Goal: Task Accomplishment & Management: Complete application form

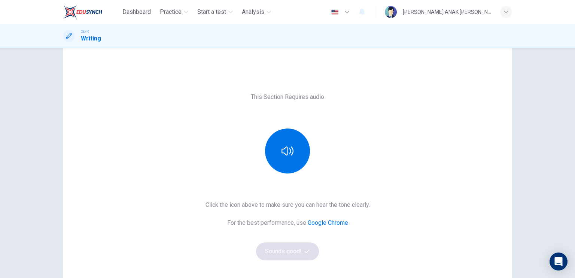
scroll to position [15, 0]
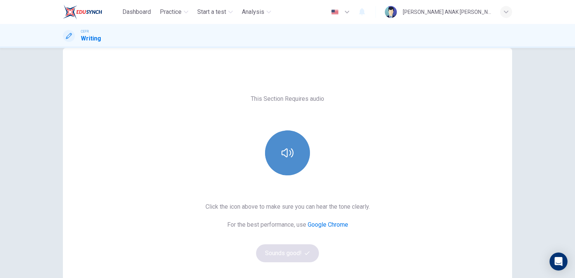
click at [284, 156] on icon "button" at bounding box center [287, 152] width 12 height 9
click at [285, 162] on button "button" at bounding box center [287, 152] width 45 height 45
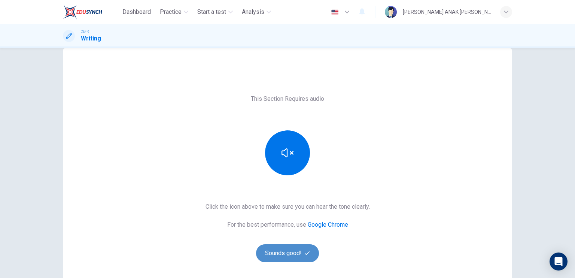
click at [280, 245] on button "Sounds good!" at bounding box center [287, 253] width 63 height 18
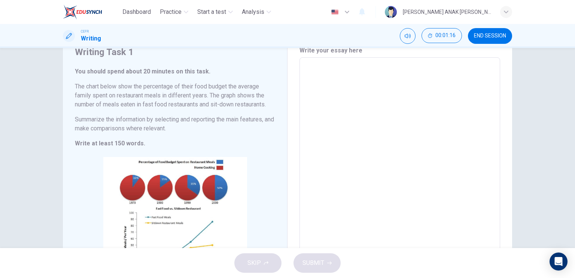
scroll to position [30, 0]
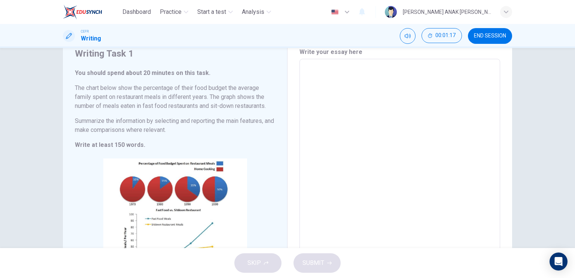
click at [323, 111] on textarea at bounding box center [400, 174] width 190 height 218
type textarea "O"
type textarea "x"
type textarea "B"
type textarea "x"
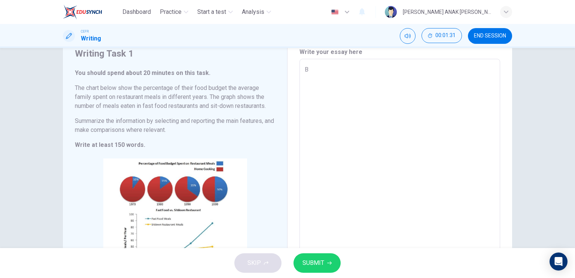
type textarea "Ba"
type textarea "x"
type textarea "Bas"
type textarea "x"
type textarea "Base"
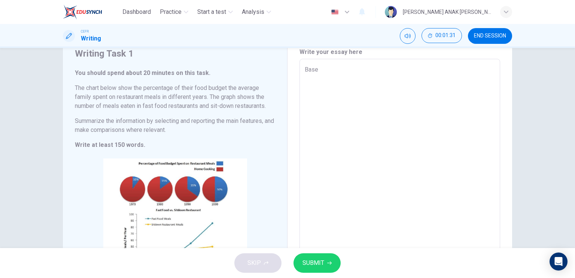
type textarea "x"
type textarea "Based"
type textarea "x"
type textarea "Based"
type textarea "x"
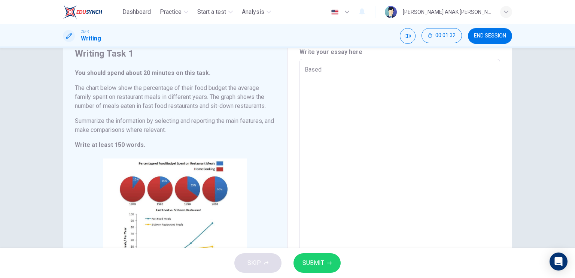
type textarea "Based o"
type textarea "x"
type textarea "Based on"
type textarea "x"
type textarea "Based on"
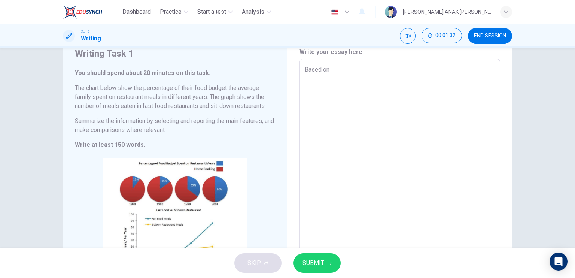
type textarea "x"
type textarea "Based on t"
type textarea "x"
type textarea "Based on th"
type textarea "x"
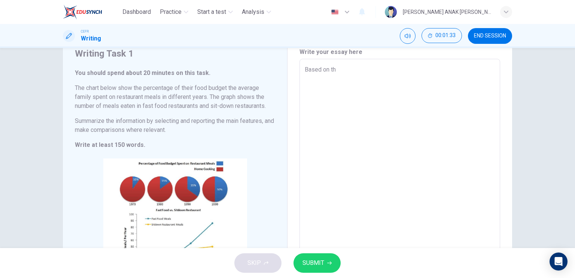
type textarea "Based on the"
type textarea "x"
type textarea "Based on the"
type textarea "x"
type textarea "Based on the s"
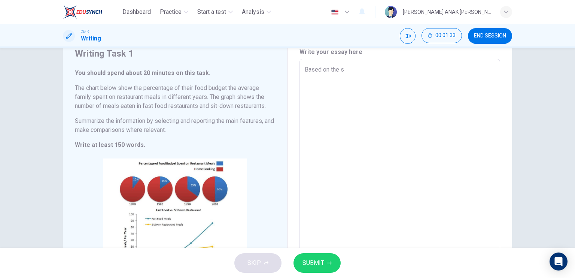
type textarea "x"
type textarea "Based on the st"
type textarea "x"
type textarea "Based on the sta"
type textarea "x"
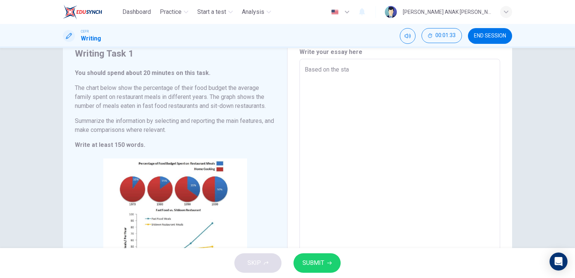
type textarea "Based on the stat"
type textarea "x"
type textarea "Based on the stati"
type textarea "x"
type textarea "Based on the statis"
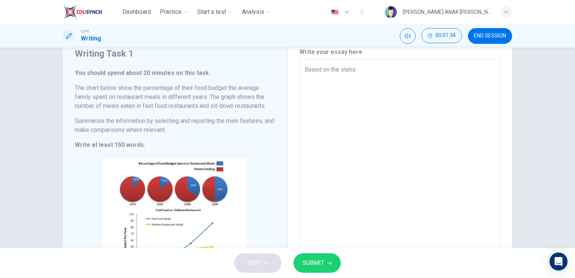
type textarea "x"
type textarea "Based on the statist"
type textarea "x"
type textarea "Based on the statistc"
type textarea "x"
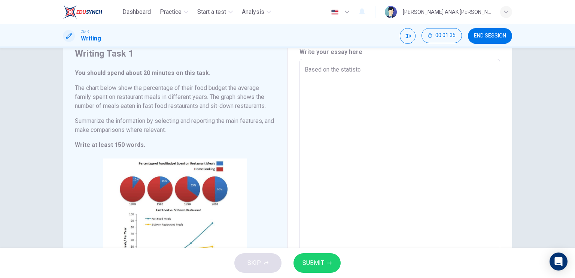
type textarea "Based on the statist"
type textarea "x"
type textarea "Based on the statisti"
type textarea "x"
type textarea "Based on the statistic"
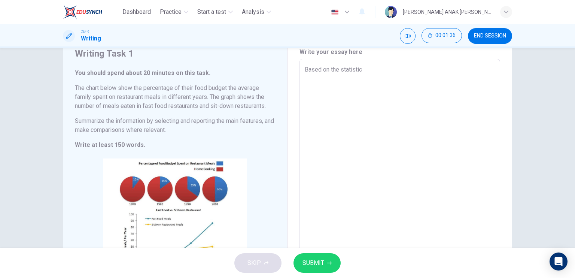
type textarea "x"
type textarea "Based on the statistics"
type textarea "x"
type textarea "Based on the statistics"
type textarea "x"
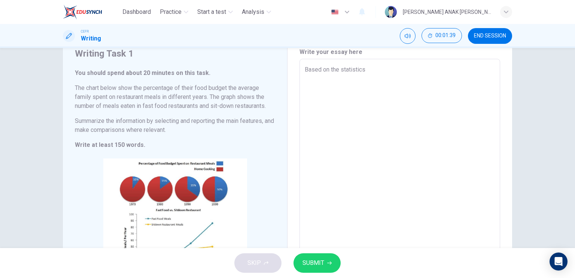
type textarea "Based on the statistics s"
type textarea "x"
type textarea "Based on the statistics sh"
type textarea "x"
type textarea "Based on the statistics sho"
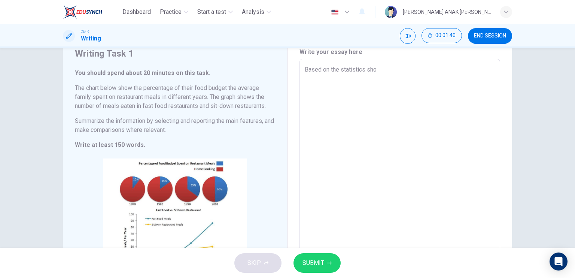
type textarea "x"
type textarea "Based on the statistics show"
type textarea "x"
type textarea "Based on the statistics shown"
type textarea "x"
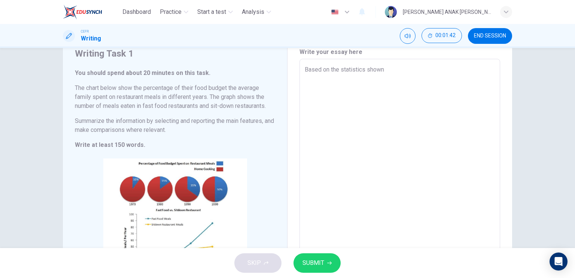
type textarea "Based on the statistics shown"
type textarea "x"
type textarea "Based on the statistics shown"
type textarea "x"
type textarea "Based on the statistics sh"
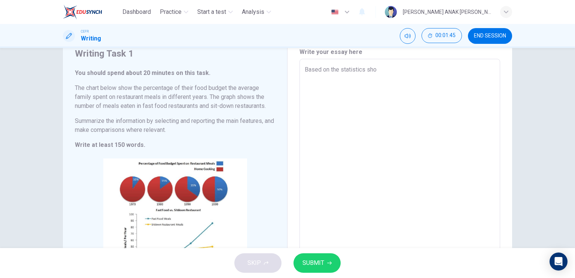
type textarea "x"
type textarea "Based on the statistics s"
type textarea "x"
type textarea "Based on the statistics"
type textarea "x"
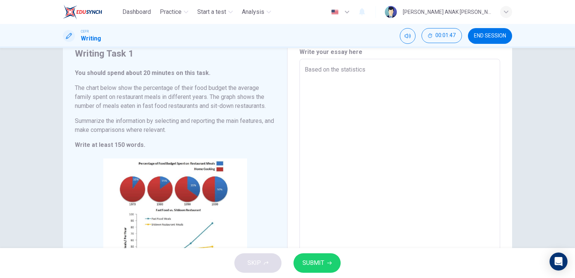
type textarea "Based on the statistics r"
type textarea "x"
type textarea "Based on the statistics re"
type textarea "x"
type textarea "Based on the statistics rer"
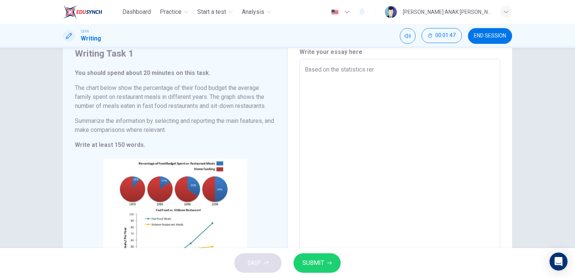
type textarea "x"
type textarea "Based on the statistics rere"
type textarea "x"
type textarea "Based on the statistics [PERSON_NAME]"
type textarea "x"
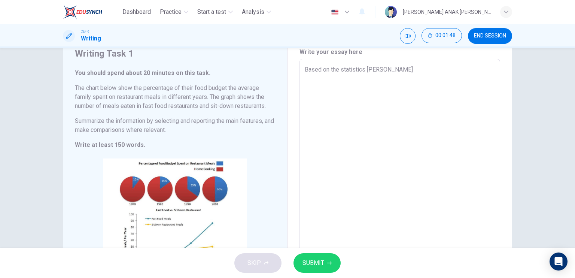
type textarea "Based on the statistics rerese"
type textarea "x"
type textarea "Based on the statistics reresen"
type textarea "x"
type textarea "Based on the statistics reresent"
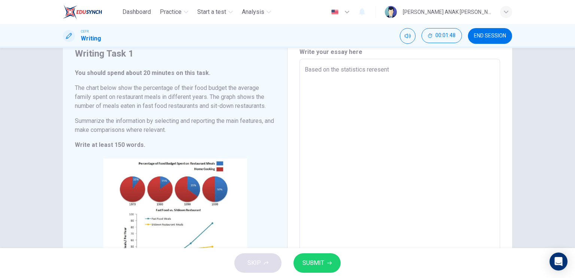
type textarea "x"
type textarea "Based on the statistics reresente"
type textarea "x"
type textarea "Based on the statistics reresented"
type textarea "x"
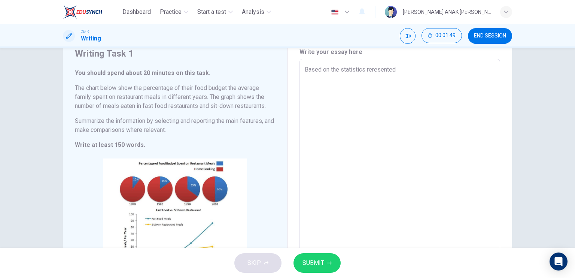
type textarea "Based on the statistics reresented"
type textarea "x"
type textarea "Based on the statistics reresented b"
type textarea "x"
type textarea "Based on the statistics reresented"
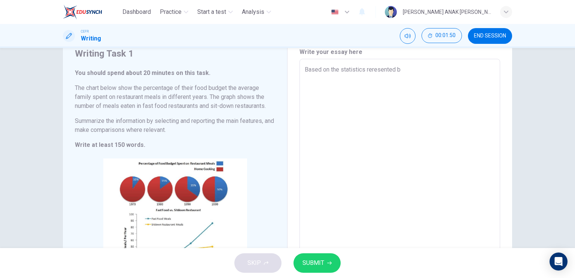
type textarea "x"
type textarea "Based on the statistics reresented"
type textarea "x"
type textarea "Based on the statistics reresen"
type textarea "x"
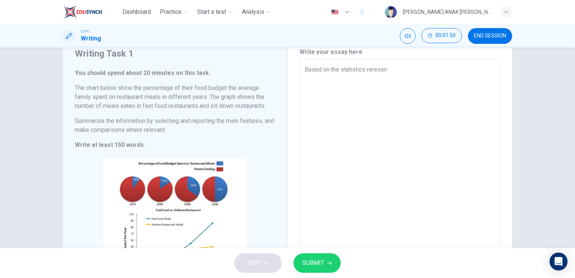
type textarea "Based on the statistics rerese"
type textarea "x"
type textarea "Based on the statistics rere"
type textarea "x"
type textarea "Based on the statistics rer"
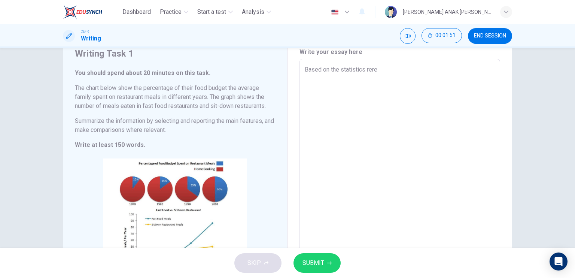
type textarea "x"
type textarea "Based on the statistics re"
type textarea "x"
type textarea "Based on the statistics rep"
type textarea "x"
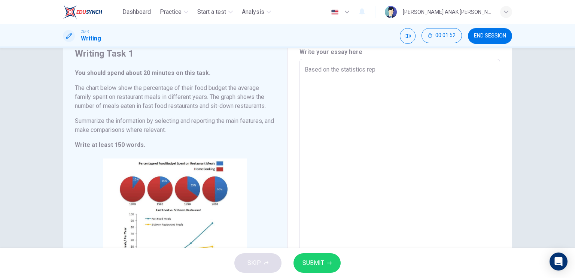
type textarea "Based on the statistics repr"
type textarea "x"
type textarea "Based on the statistics repre"
type textarea "x"
type textarea "Based on the statistics repres"
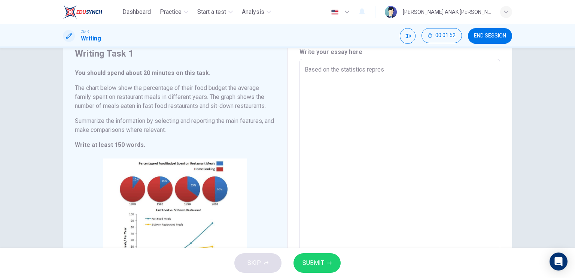
type textarea "x"
type textarea "Based on the statistics represe"
type textarea "x"
type textarea "Based on the statistics represen"
type textarea "x"
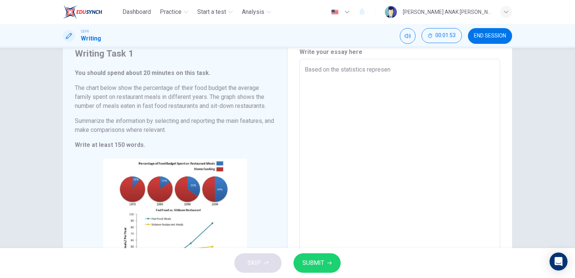
type textarea "Based on the statistics represent"
type textarea "x"
type textarea "Based on the statistics represente"
type textarea "x"
type textarea "Based on the statistics represented"
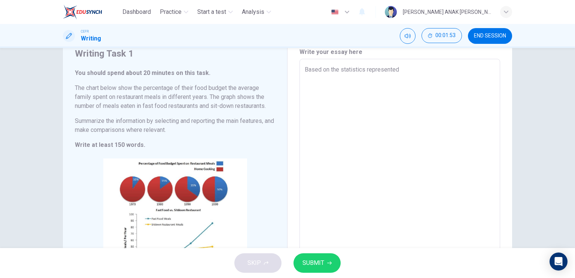
type textarea "x"
type textarea "Based on the statistics represented"
type textarea "x"
type textarea "Based on the statistics represented b"
type textarea "x"
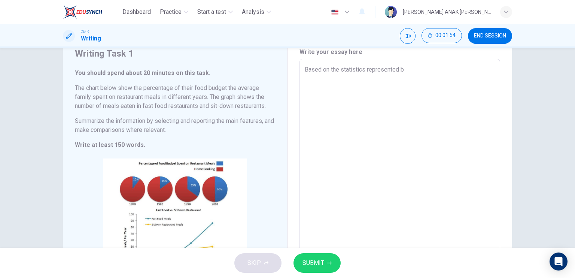
type textarea "Based on the statistics represented by"
type textarea "x"
type textarea "Based on the statistics represented by"
type textarea "x"
type textarea "Based on the statistics represented by t"
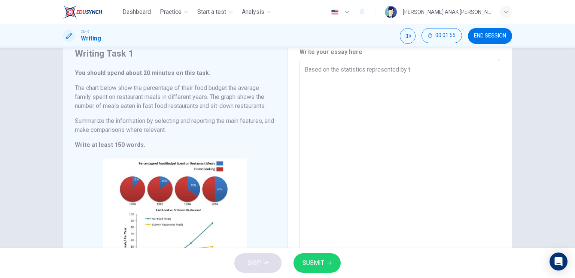
type textarea "x"
type textarea "Based on the statistics represented by th"
type textarea "x"
type textarea "Based on the statistics represented by the"
type textarea "x"
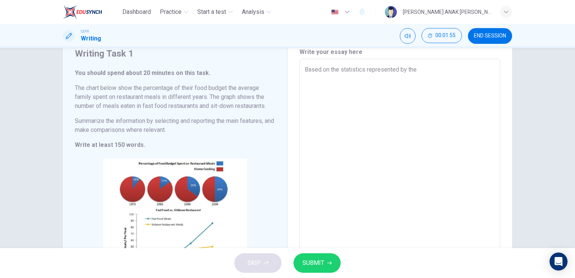
type textarea "Based on the statistics represented by the"
type textarea "x"
type textarea "Based on the statistics represented by the f"
type textarea "x"
type textarea "Based on the statistics represented by the fo"
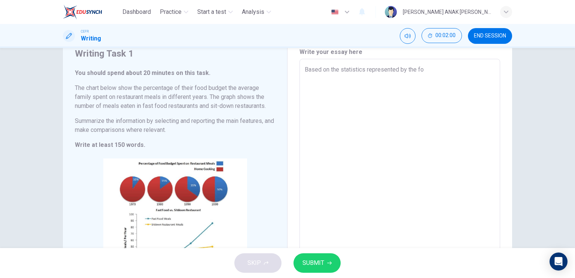
type textarea "x"
type textarea "Based on the statistics represented by the foo"
type textarea "x"
type textarea "Based on the statistics represented by the food"
type textarea "x"
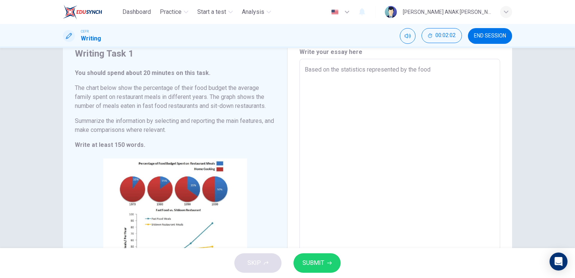
type textarea "Based on the statistics represented by the foo"
type textarea "x"
type textarea "Based on the statistics represented by the fo"
type textarea "x"
type textarea "Based on the statistics represented by the f"
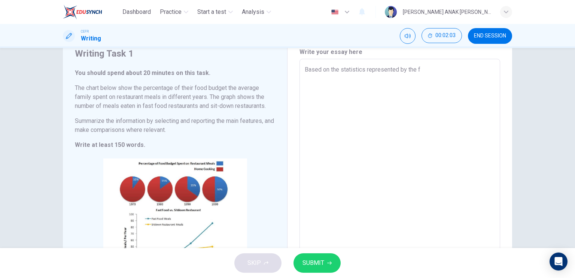
type textarea "x"
type textarea "Based on the statistics represented by the"
type textarea "x"
type textarea "Based on the statistics represented by the c"
type textarea "x"
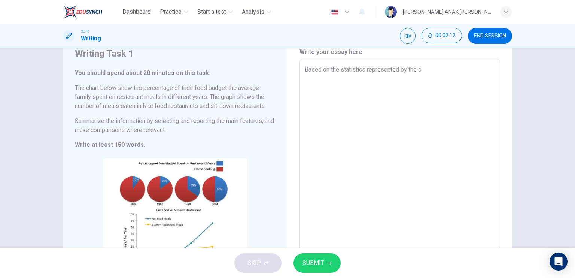
type textarea "Based on the statistics represented by the ch"
type textarea "x"
type textarea "Based on the statistics represented by the cha"
type textarea "x"
type textarea "Based on the statistics represented by the char"
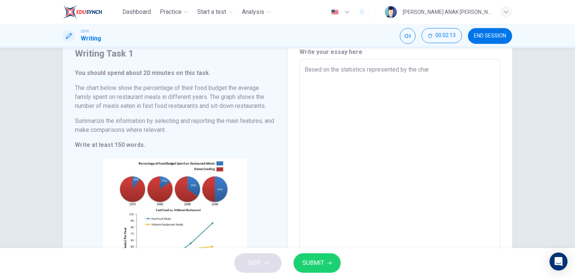
type textarea "x"
type textarea "Based on the statistics represented by the chart"
type textarea "x"
type textarea "Based on the statistics represented by the chart,"
type textarea "x"
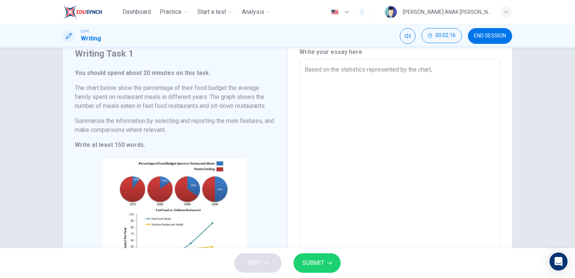
type textarea "Based on the statistics represented by the chart,"
type textarea "x"
type textarea "Based on the statistics represented by the chart, t"
type textarea "x"
type textarea "Based on the statistics represented by the chart, th"
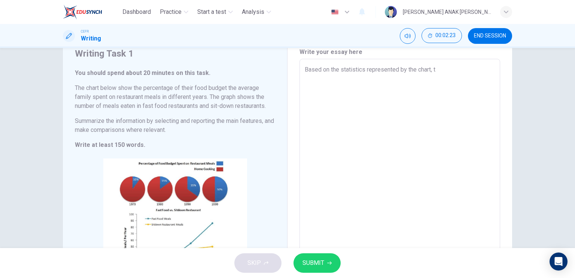
type textarea "x"
type textarea "Based on the statistics represented by the chart, thr"
type textarea "x"
type textarea "Based on the statistics represented by the chart, thre"
type textarea "x"
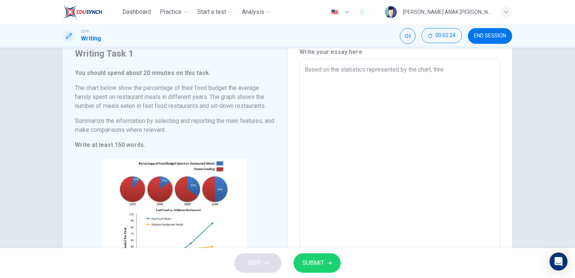
type textarea "Based on the statistics represented by the chart, thr"
type textarea "x"
type textarea "Based on the statistics represented by the chart, th"
type textarea "x"
type textarea "Based on the statistics represented by the chart, the"
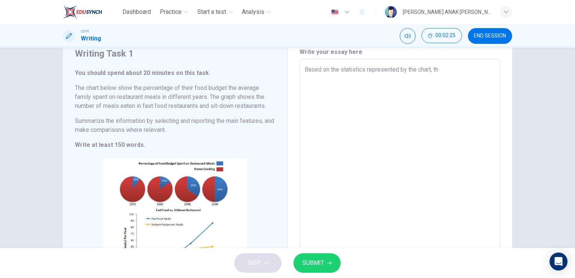
type textarea "x"
type textarea "Based on the statistics represented by the chart, ther"
type textarea "x"
type textarea "Based on the statistics represented by the chart, there"
type textarea "x"
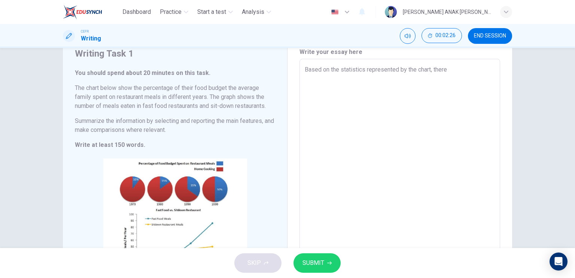
type textarea "Based on the statistics represented by the chart, theres"
type textarea "x"
type textarea "Based on the statistics represented by the chart, there"
type textarea "x"
type textarea "Based on the statistics represented by the chart, there"
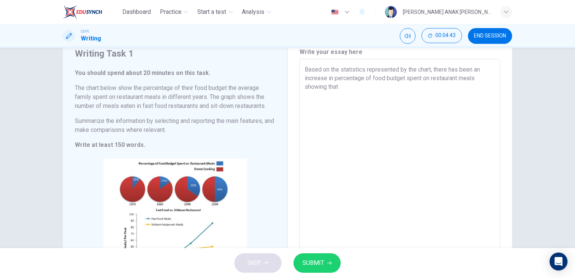
click at [325, 86] on textarea "Based on the statistics represented by the chart, there has been an increase in…" at bounding box center [400, 174] width 190 height 218
click at [351, 87] on textarea "Based on the statistics represented by the chart, there has been an increase in…" at bounding box center [400, 174] width 190 height 218
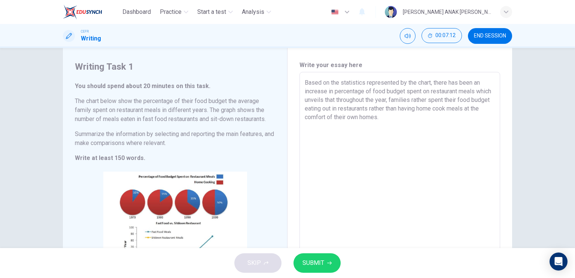
scroll to position [11, 0]
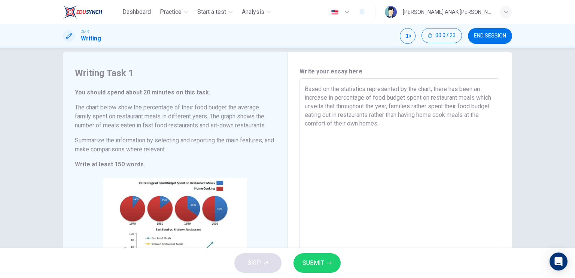
click at [387, 114] on textarea "Based on the statistics represented by the chart, there has been an increase in…" at bounding box center [400, 194] width 190 height 218
click at [408, 125] on textarea "Based on the statistics represented by the chart, there has been an increase in…" at bounding box center [400, 194] width 190 height 218
click at [469, 123] on textarea "Based on the statistics represented by the chart, there has been an increase in…" at bounding box center [400, 194] width 190 height 218
click at [464, 134] on textarea "Based on the statistics represented by the chart, there has been an increase in…" at bounding box center [400, 194] width 190 height 218
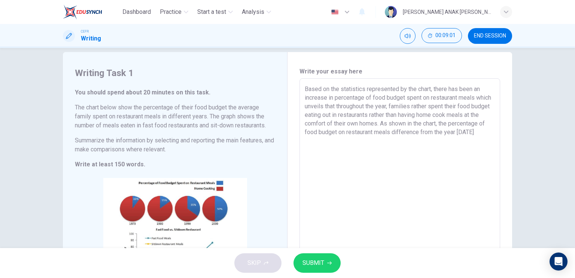
click at [469, 130] on textarea "Based on the statistics represented by the chart, there has been an increase in…" at bounding box center [400, 194] width 190 height 218
click at [359, 137] on textarea "Based on the statistics represented by the chart, there has been an increase in…" at bounding box center [400, 194] width 190 height 218
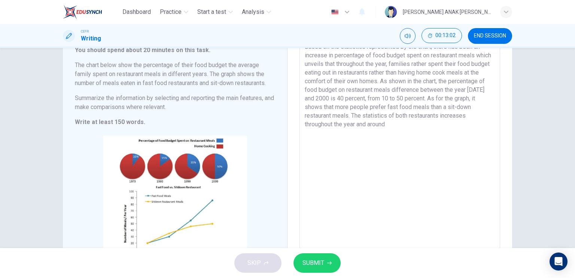
scroll to position [53, 0]
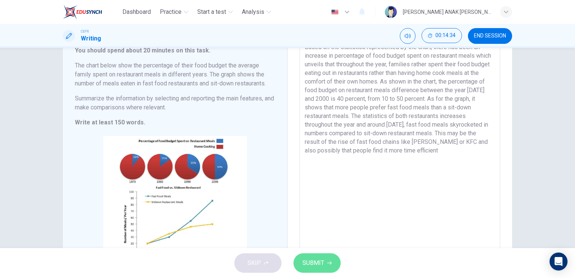
click at [310, 264] on span "SUBMIT" at bounding box center [313, 262] width 22 height 10
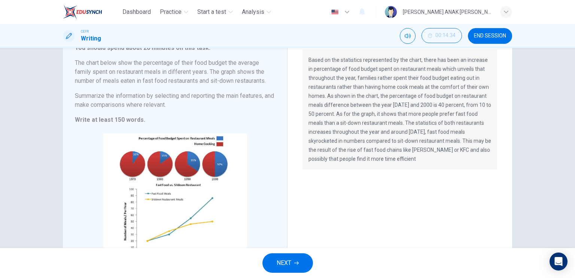
scroll to position [0, 0]
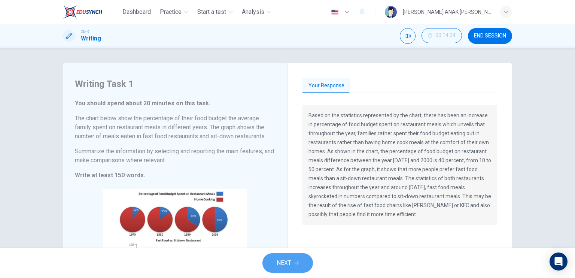
click at [279, 260] on span "NEXT" at bounding box center [283, 262] width 15 height 10
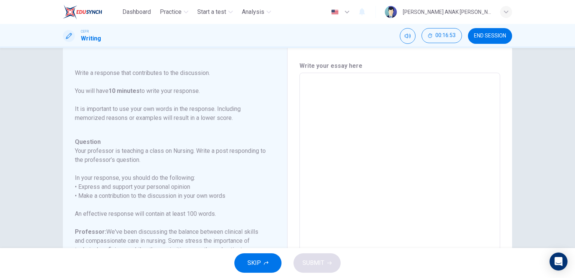
scroll to position [13, 0]
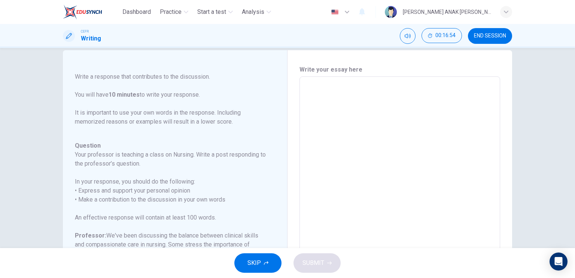
click at [327, 98] on textarea at bounding box center [400, 202] width 190 height 238
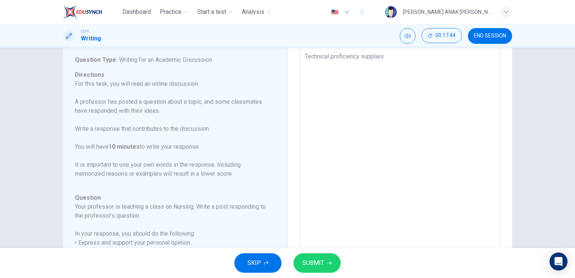
scroll to position [15, 0]
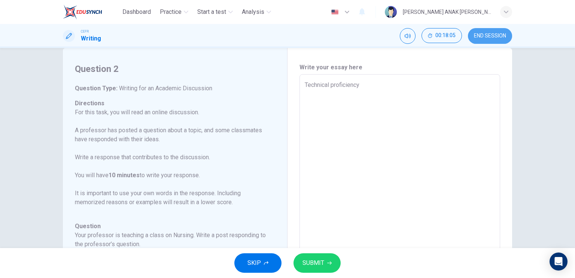
click at [486, 34] on span "END SESSION" at bounding box center [490, 36] width 32 height 6
click at [370, 88] on textarea "Technical proficiency" at bounding box center [400, 199] width 190 height 238
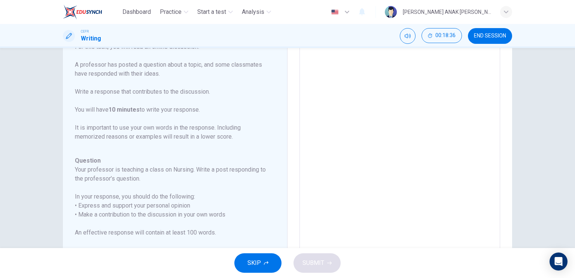
scroll to position [0, 0]
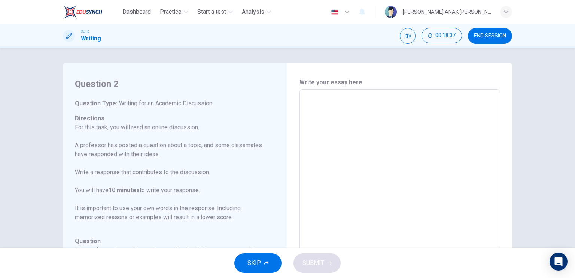
click at [339, 104] on textarea at bounding box center [400, 214] width 190 height 238
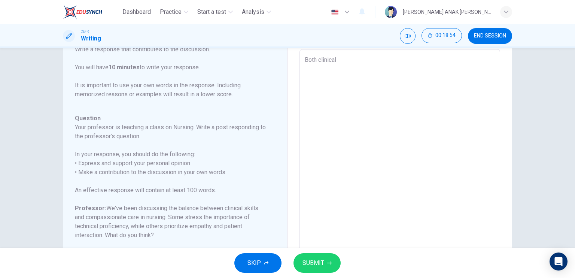
scroll to position [40, 0]
click at [341, 61] on textarea "Both clinical" at bounding box center [400, 174] width 190 height 238
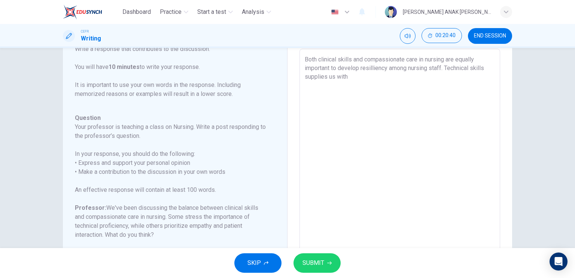
click at [483, 69] on textarea "Both clinical skills and compassionate care in nursing are equally important to…" at bounding box center [400, 174] width 190 height 238
drag, startPoint x: 383, startPoint y: 79, endPoint x: 334, endPoint y: 80, distance: 49.0
click at [334, 80] on textarea "Both clinical skills and compassionate care in nursing are equally important to…" at bounding box center [400, 174] width 190 height 238
click at [332, 79] on textarea "Both clinical skills and compassionate care in nursing are equally important to…" at bounding box center [400, 174] width 190 height 238
drag, startPoint x: 332, startPoint y: 79, endPoint x: 446, endPoint y: 70, distance: 113.7
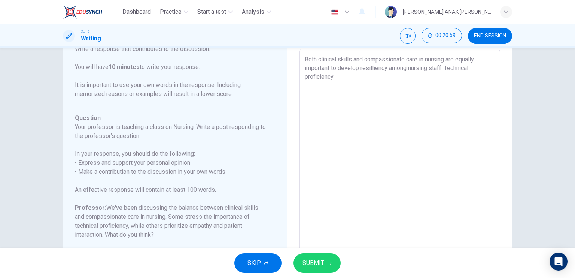
click at [446, 70] on textarea "Both clinical skills and compassionate care in nursing are equally important to…" at bounding box center [400, 174] width 190 height 238
click at [347, 77] on textarea "Both clinical skills and compassionate care in nursing are equally important to…" at bounding box center [400, 174] width 190 height 238
click at [418, 76] on textarea "Both clinical skills and compassionate care in nursing are equally important to…" at bounding box center [400, 174] width 190 height 238
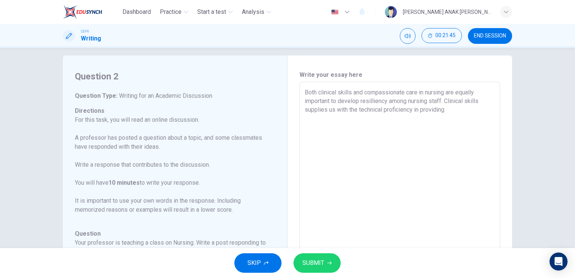
scroll to position [7, 0]
click at [455, 116] on textarea "Both clinical skills and compassionate care in nursing are equally important to…" at bounding box center [400, 207] width 190 height 238
click at [452, 108] on textarea "Both clinical skills and compassionate care in nursing are equally important to…" at bounding box center [400, 207] width 190 height 238
click at [347, 115] on textarea "Both clinical skills and compassionate care in nursing are equally important to…" at bounding box center [400, 207] width 190 height 238
drag, startPoint x: 352, startPoint y: 117, endPoint x: 274, endPoint y: 55, distance: 99.5
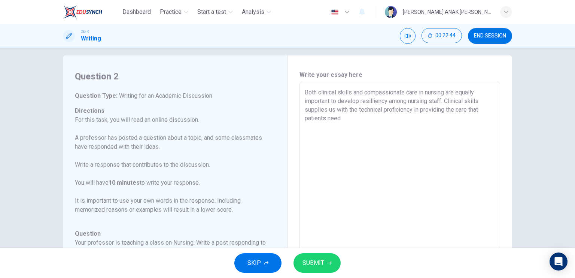
click at [274, 55] on div "Question 2 Question Type : Writing for an Academic Discussion Directions For th…" at bounding box center [287, 206] width 449 height 303
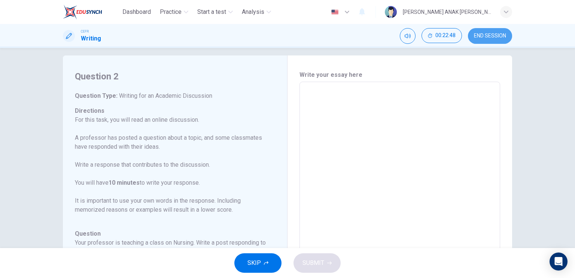
click at [490, 34] on span "END SESSION" at bounding box center [490, 36] width 32 height 6
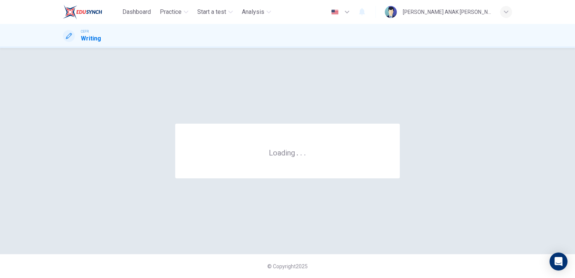
scroll to position [0, 0]
